Goal: Find contact information: Find contact information

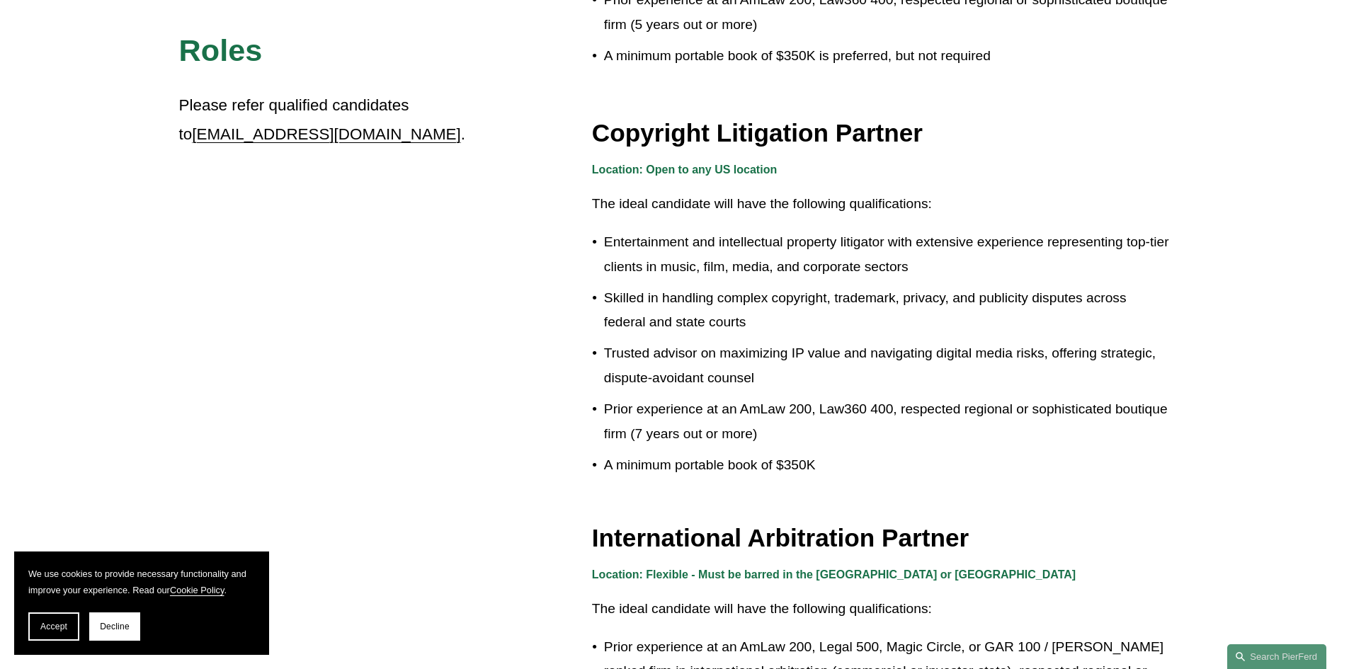
scroll to position [1345, 0]
click at [617, 169] on strong "Location: Open to any US location" at bounding box center [684, 170] width 185 height 12
click at [709, 164] on strong "Location: Open to any US location" at bounding box center [684, 170] width 185 height 12
click at [718, 171] on strong "Location: Open to any US location" at bounding box center [684, 170] width 185 height 12
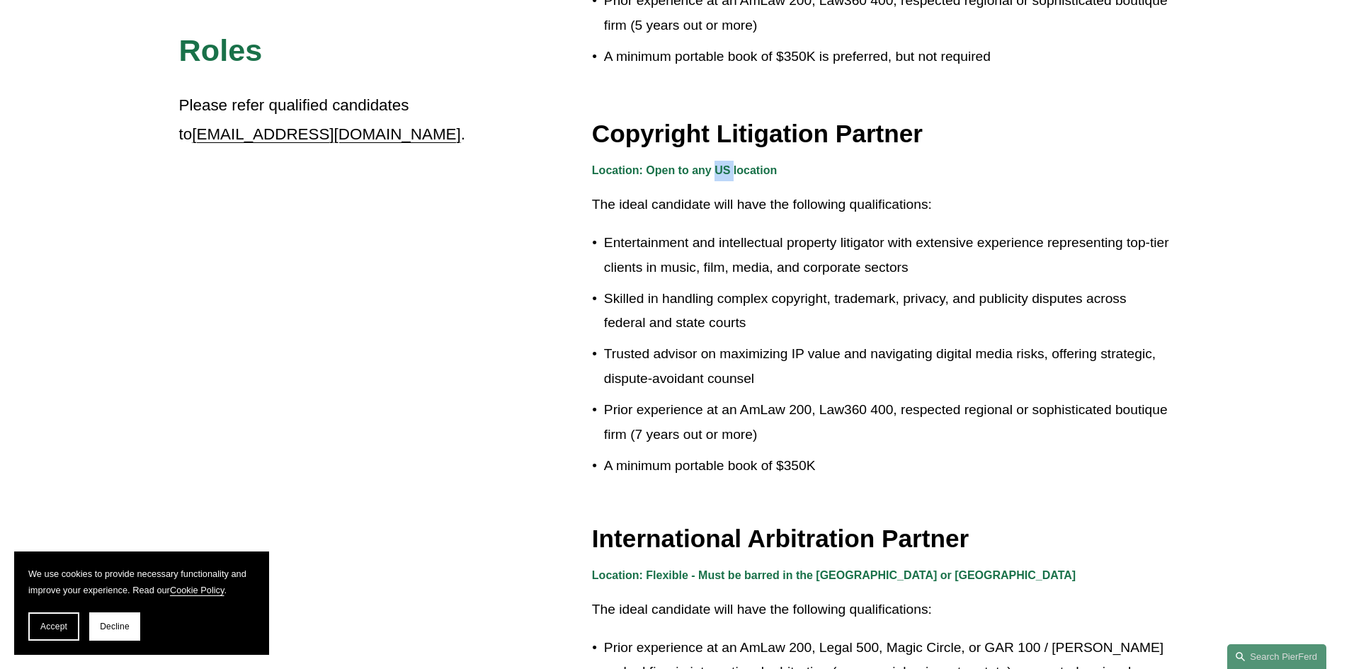
click at [718, 171] on strong "Location: Open to any US location" at bounding box center [684, 170] width 185 height 12
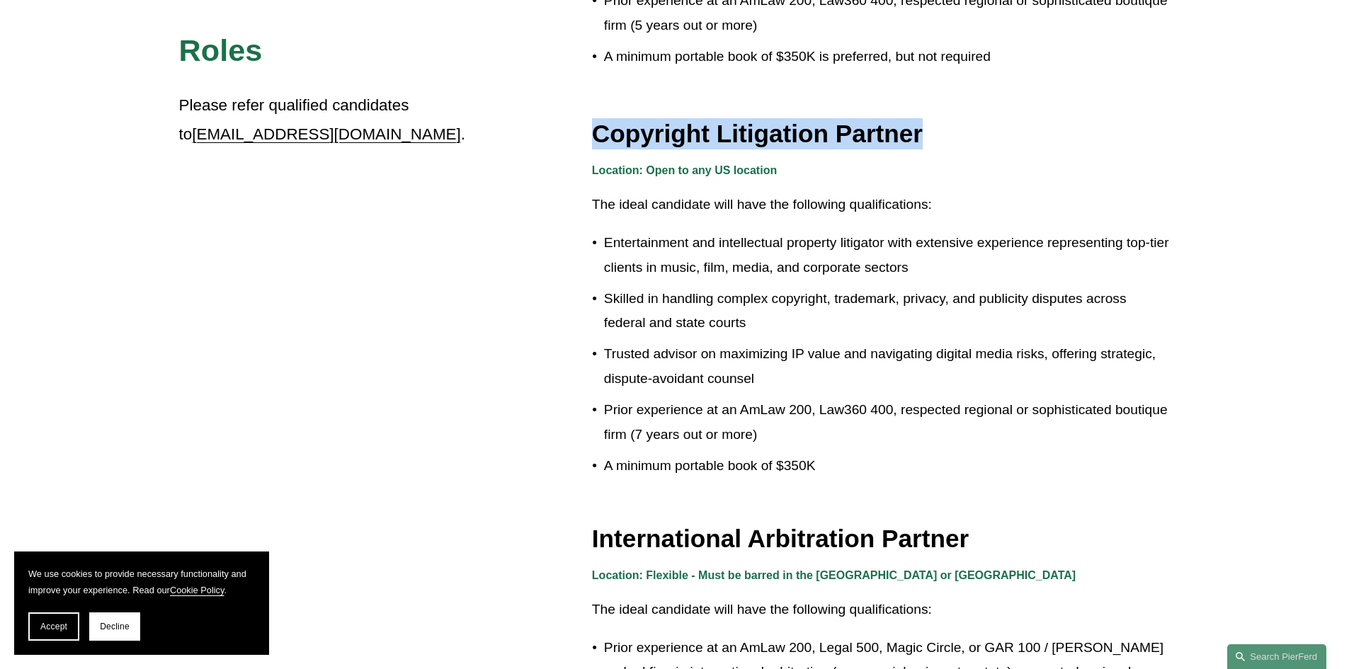
drag, startPoint x: 569, startPoint y: 122, endPoint x: 956, endPoint y: 120, distance: 387.3
click at [956, 120] on div "Roles Please refer qualified candidates to [EMAIL_ADDRESS][DOMAIN_NAME] . Priva…" at bounding box center [674, 325] width 1349 height 2314
copy h3 "Copyright Litigation Partner"
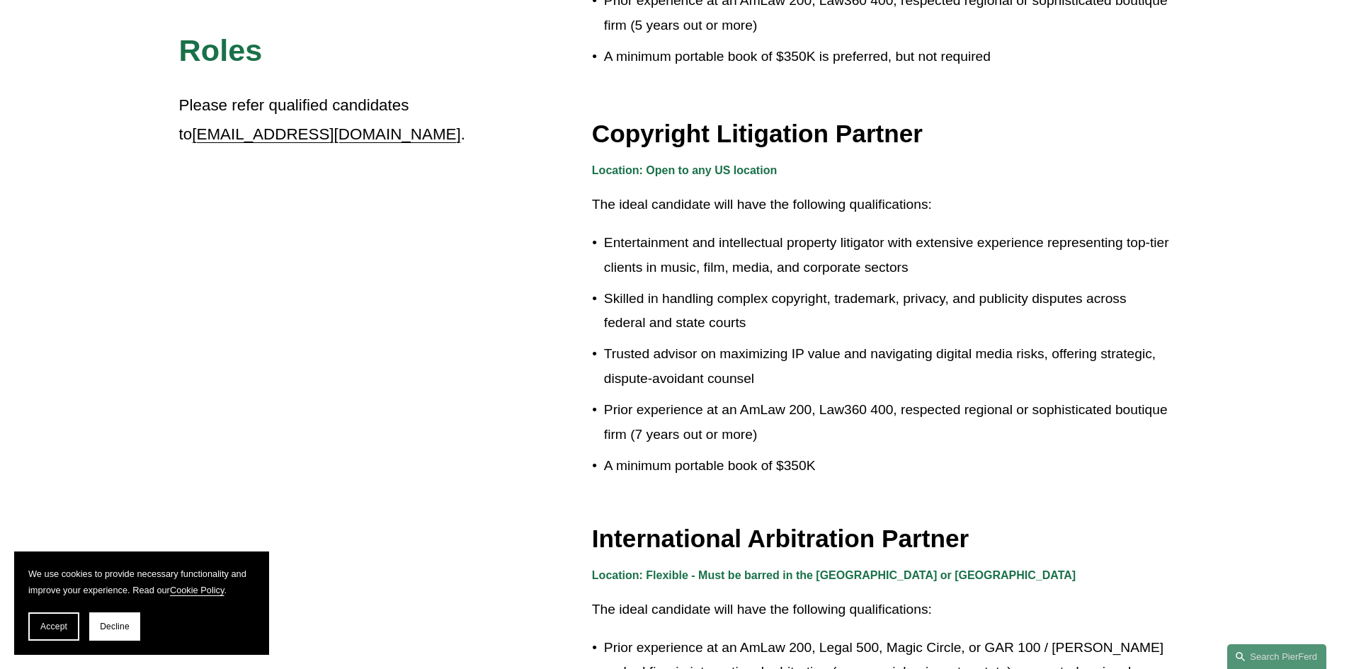
click at [338, 137] on p "Please refer qualified candidates to [EMAIL_ADDRESS][DOMAIN_NAME] ." at bounding box center [323, 119] width 289 height 57
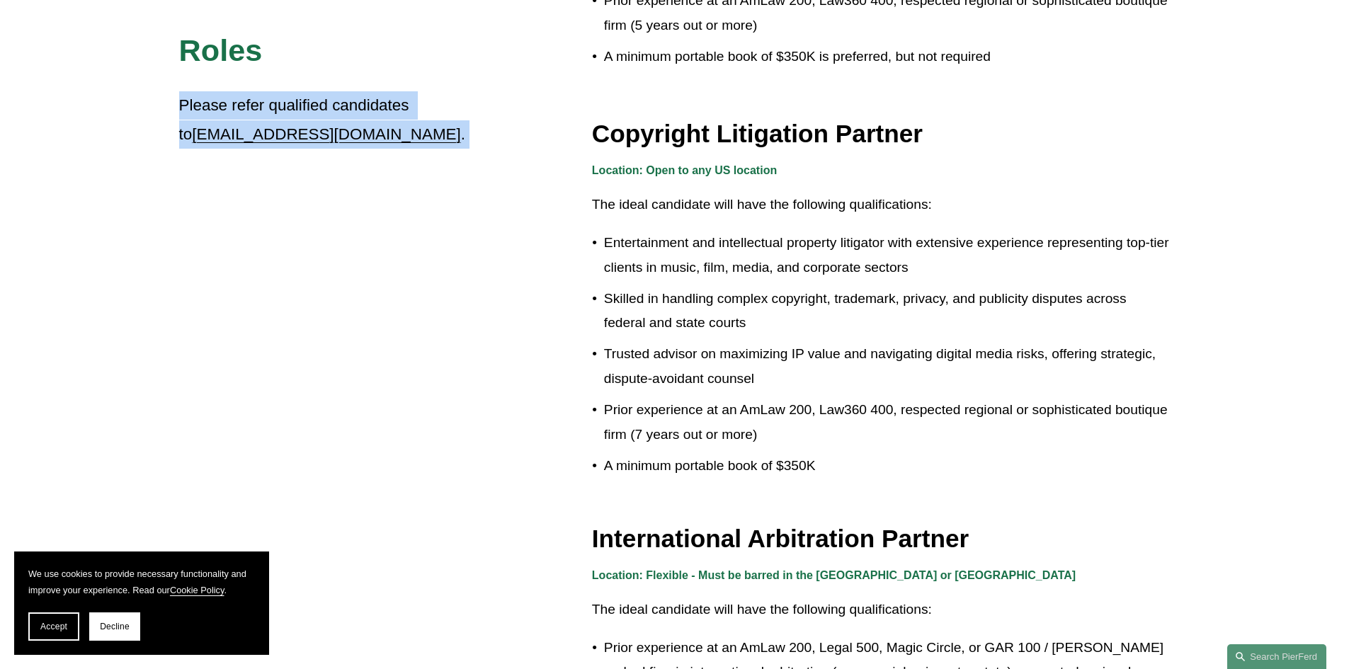
click at [338, 137] on p "Please refer qualified candidates to [EMAIL_ADDRESS][DOMAIN_NAME] ." at bounding box center [323, 119] width 289 height 57
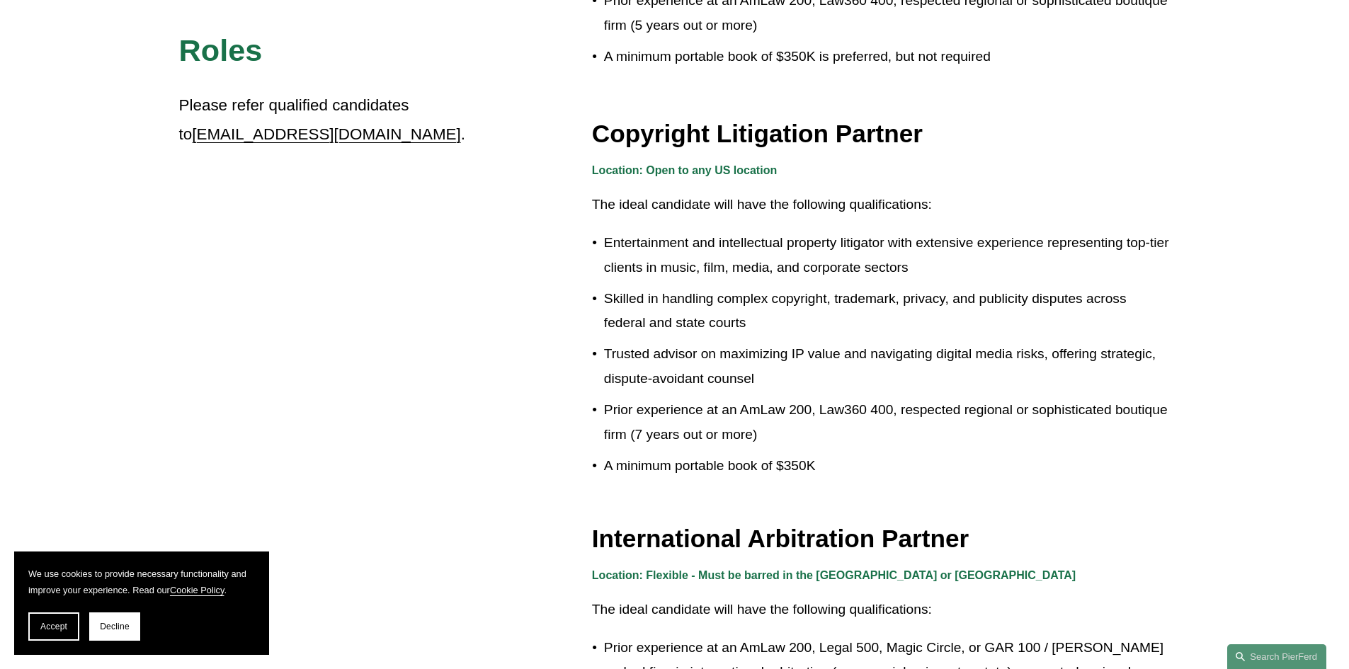
drag, startPoint x: 278, startPoint y: 135, endPoint x: 206, endPoint y: 281, distance: 162.8
click at [203, 283] on div "Roles Please refer qualified candidates to [EMAIL_ADDRESS][DOMAIN_NAME] . Priva…" at bounding box center [674, 325] width 1349 height 2314
click at [269, 128] on link "[EMAIL_ADDRESS][DOMAIN_NAME]" at bounding box center [326, 134] width 268 height 18
